Goal: Transaction & Acquisition: Purchase product/service

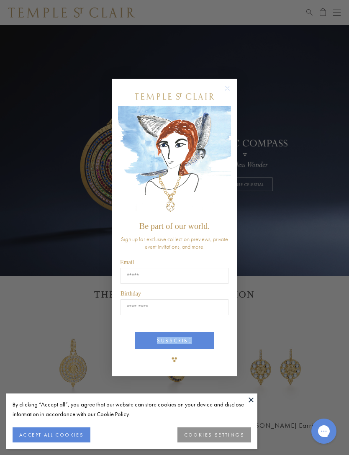
click at [131, 278] on input "Email" at bounding box center [175, 276] width 108 height 16
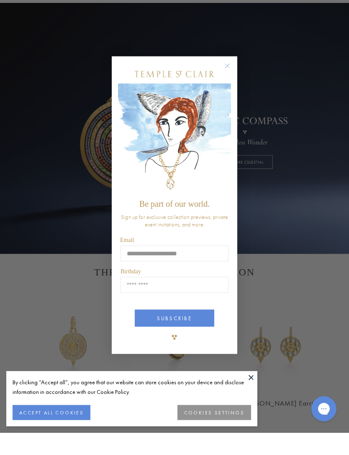
type input "**********"
click at [150, 300] on input "Birthday" at bounding box center [175, 308] width 108 height 16
type input "*****"
click at [177, 332] on button "SUBSCRIBE" at bounding box center [175, 340] width 80 height 17
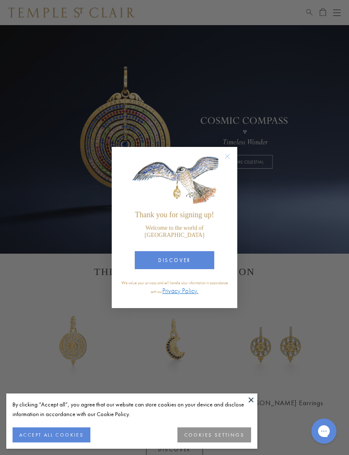
click at [74, 443] on button "ACCEPT ALL COOKIES" at bounding box center [52, 435] width 78 height 15
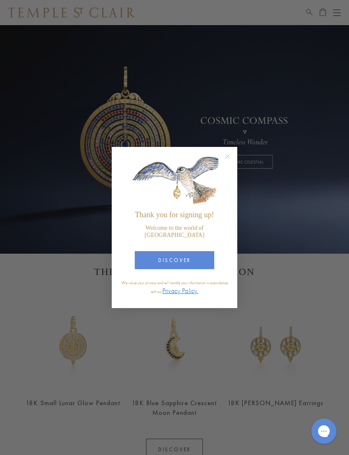
click at [197, 269] on button "DISCOVER" at bounding box center [175, 260] width 80 height 18
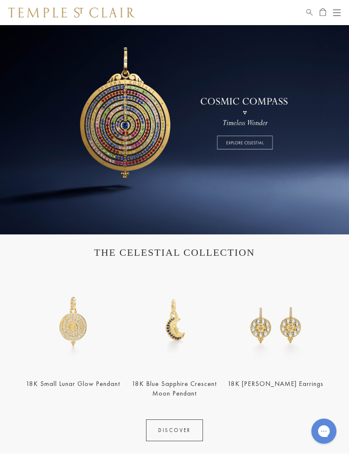
scroll to position [41, 0]
click at [241, 142] on link at bounding box center [174, 109] width 349 height 251
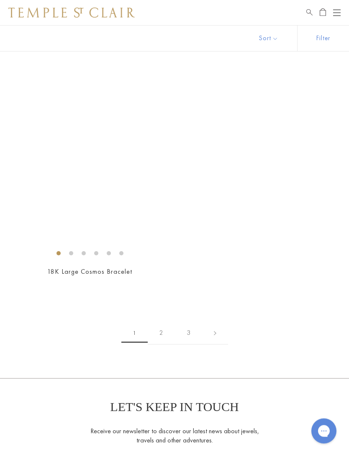
scroll to position [5748, 0]
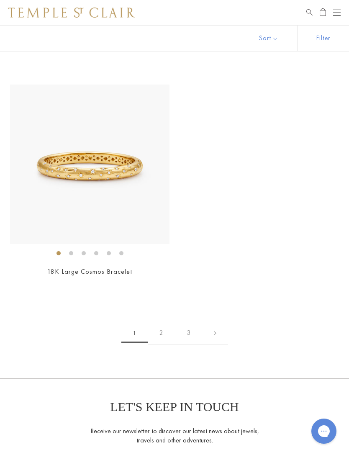
click at [163, 322] on link "2" at bounding box center [161, 333] width 27 height 23
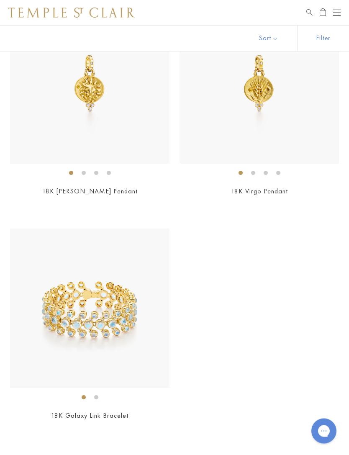
scroll to position [5604, 0]
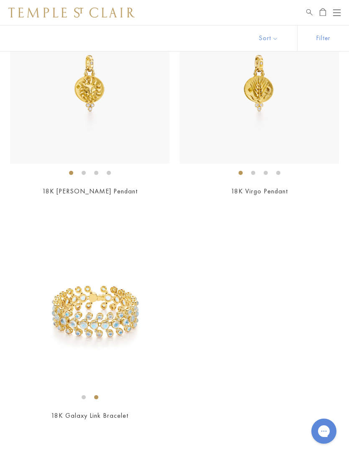
click at [134, 411] on h2 "18K Galaxy Link Bracelet" at bounding box center [90, 416] width 160 height 10
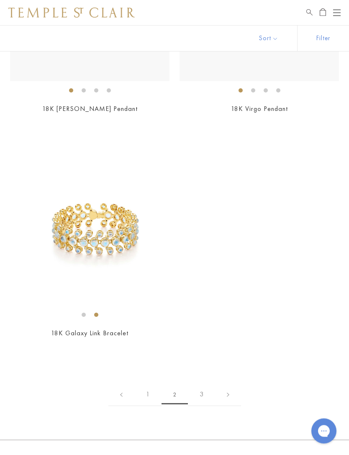
scroll to position [5686, 0]
click at [202, 384] on link "3" at bounding box center [201, 394] width 27 height 23
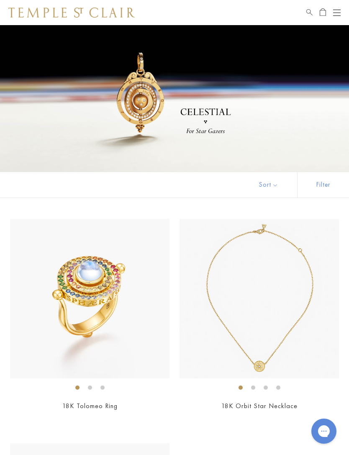
click at [310, 8] on span "Search" at bounding box center [310, 11] width 6 height 7
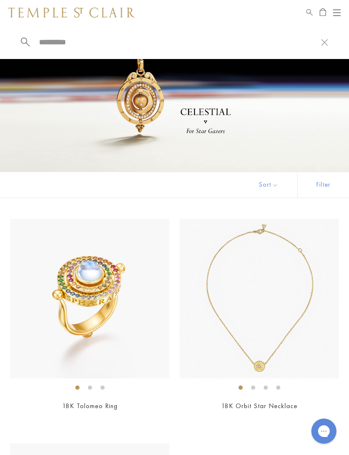
click at [49, 41] on input "search" at bounding box center [179, 42] width 283 height 10
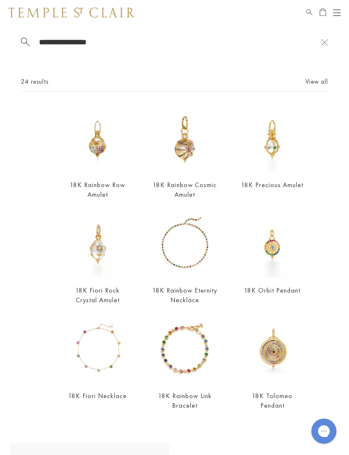
type input "**********"
click at [26, 38] on form "**********" at bounding box center [171, 42] width 300 height 10
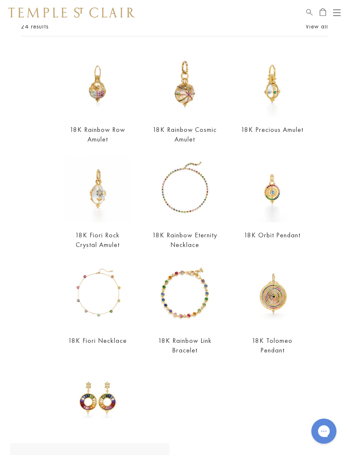
scroll to position [56, 0]
click at [278, 235] on link "18K Orbit Pendant" at bounding box center [272, 234] width 57 height 9
